Goal: Check status: Check status

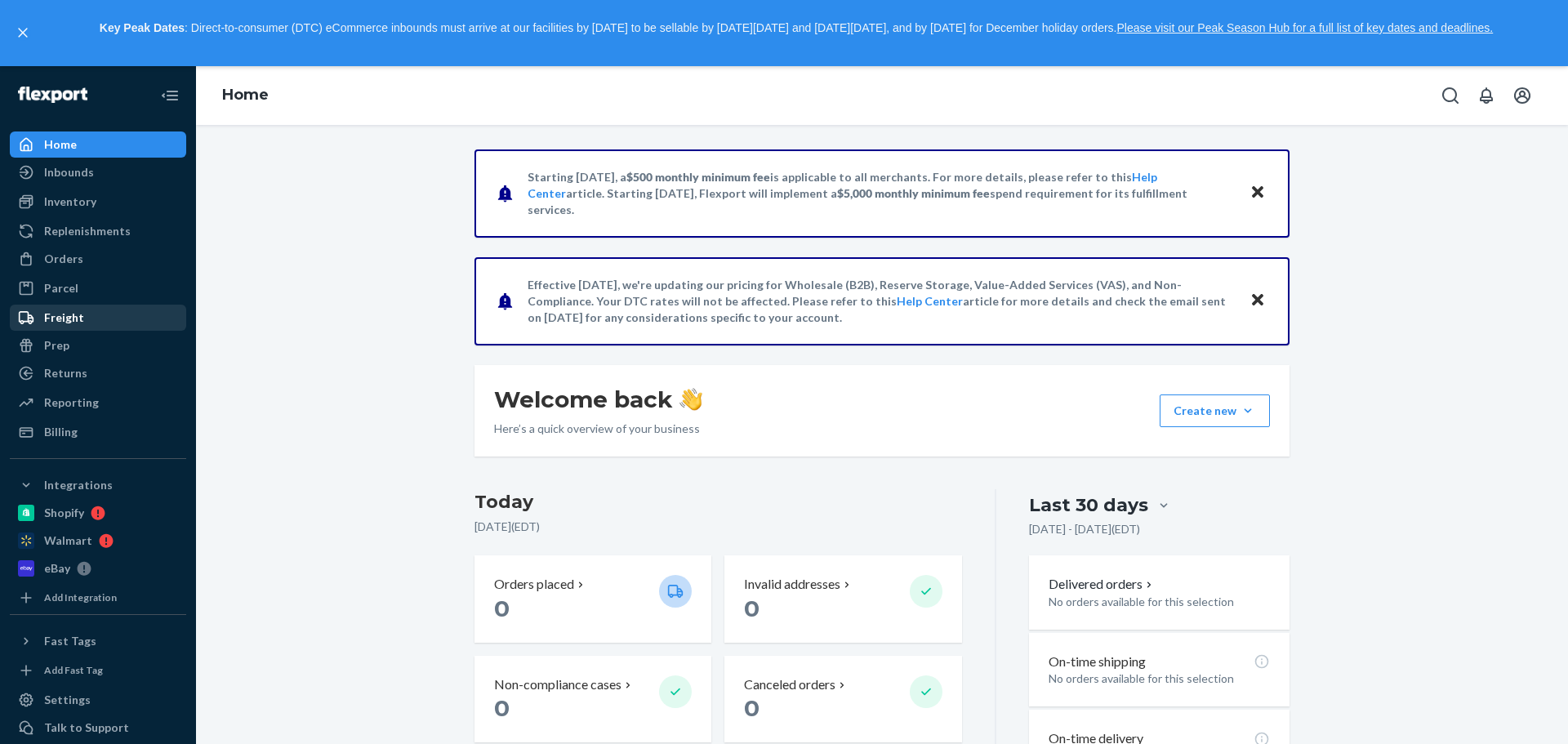
click at [87, 311] on div "Freight" at bounding box center [98, 317] width 173 height 23
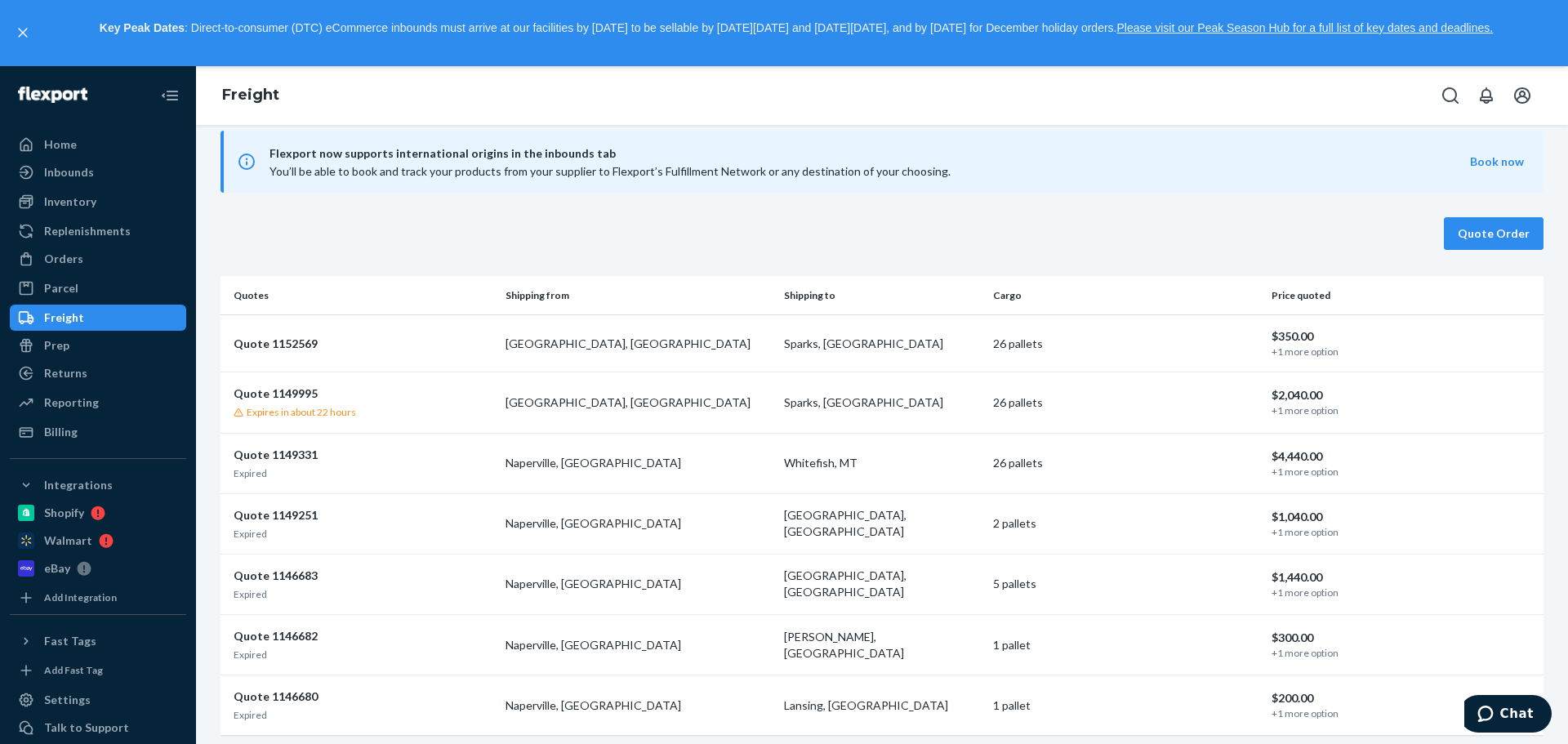
scroll to position [26, 0]
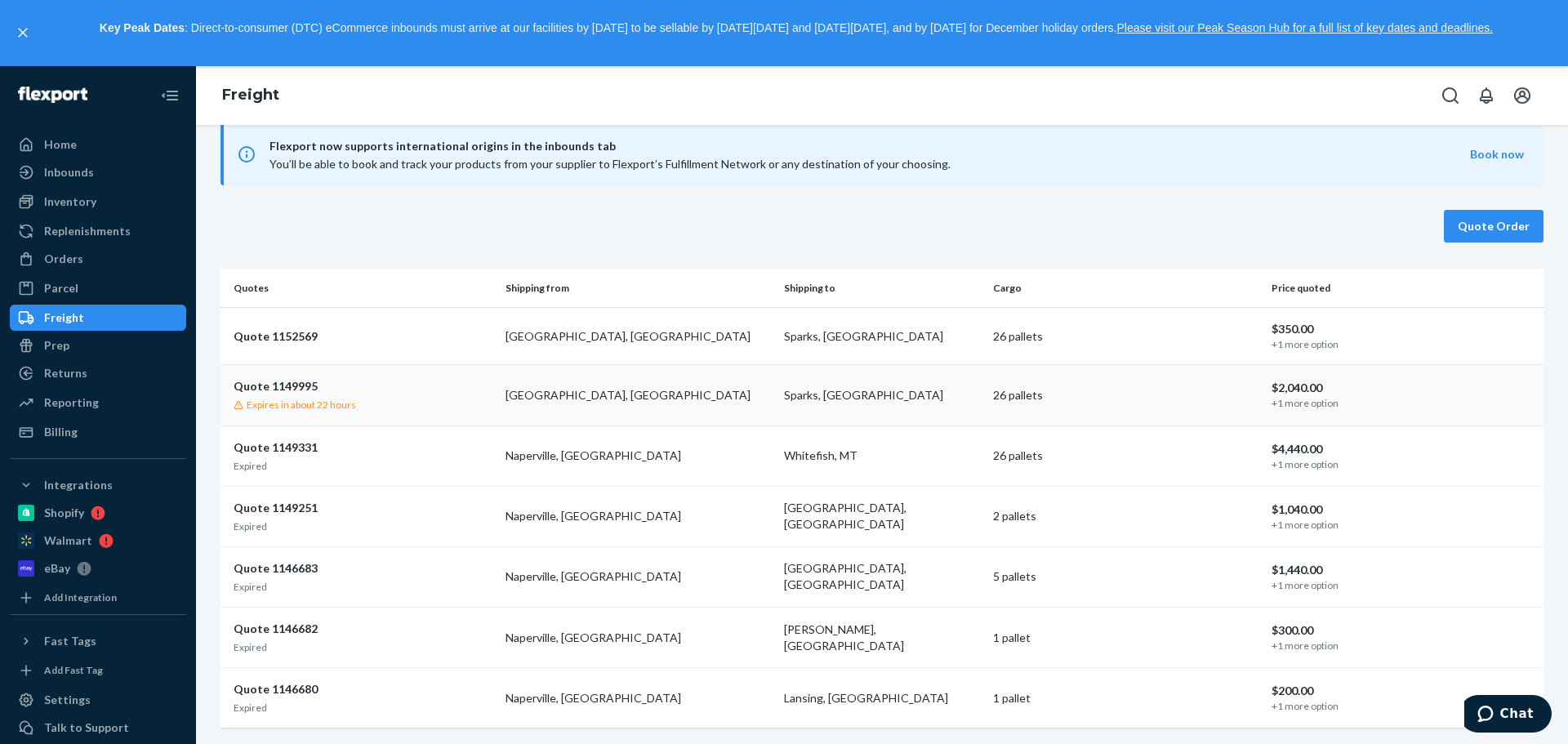
click at [1205, 383] on td "26 pallets" at bounding box center [1125, 395] width 279 height 60
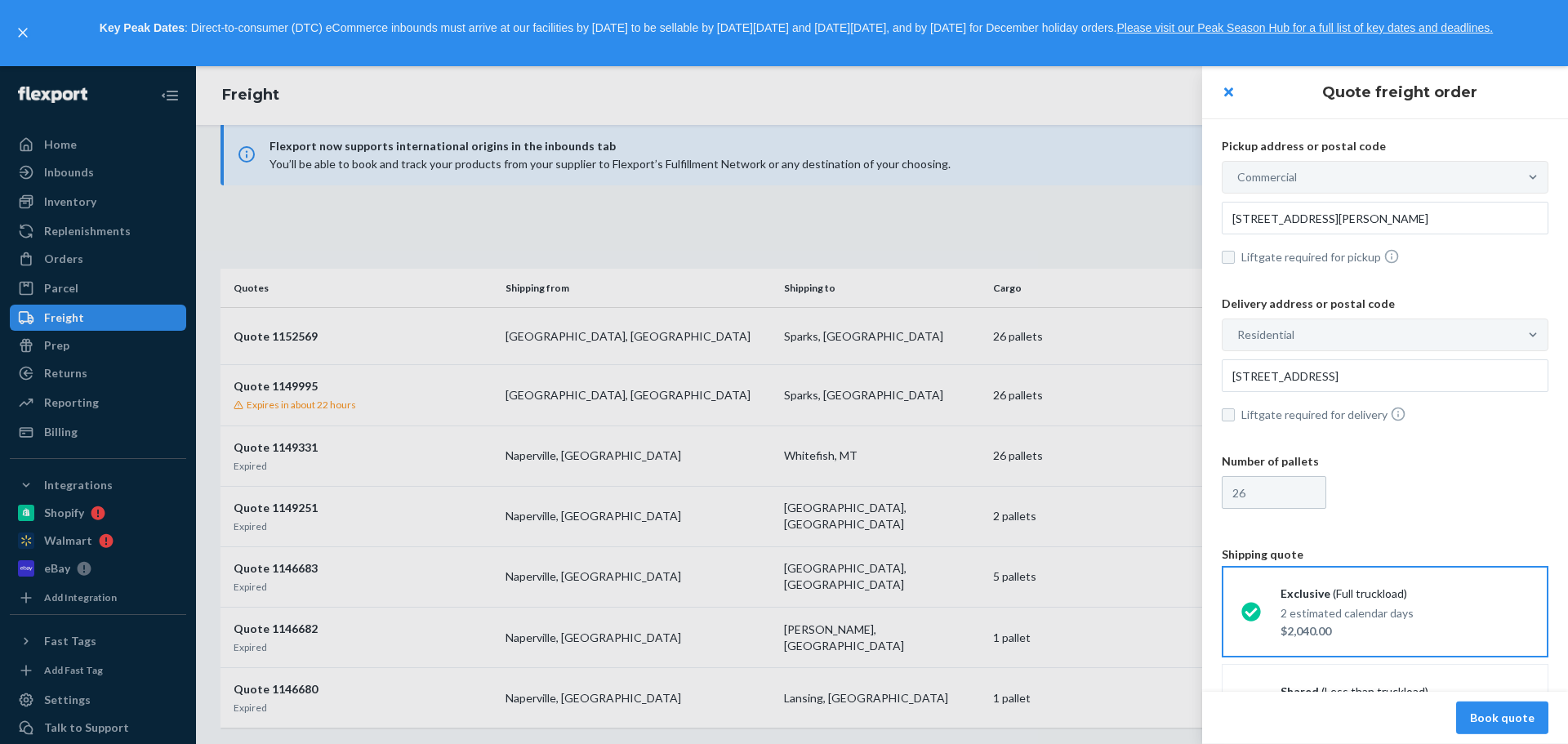
scroll to position [53, 0]
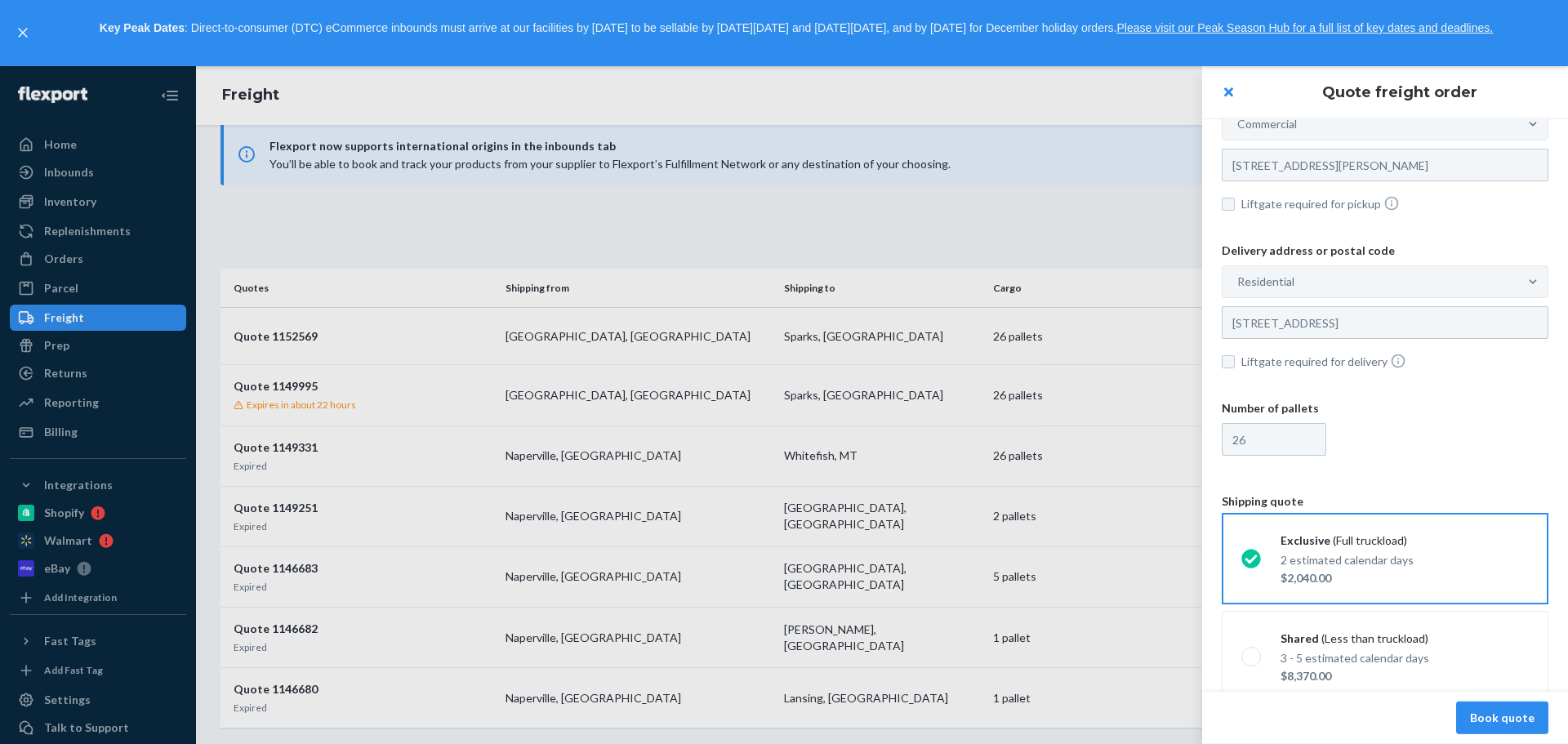
click at [876, 390] on div at bounding box center [784, 405] width 1568 height 678
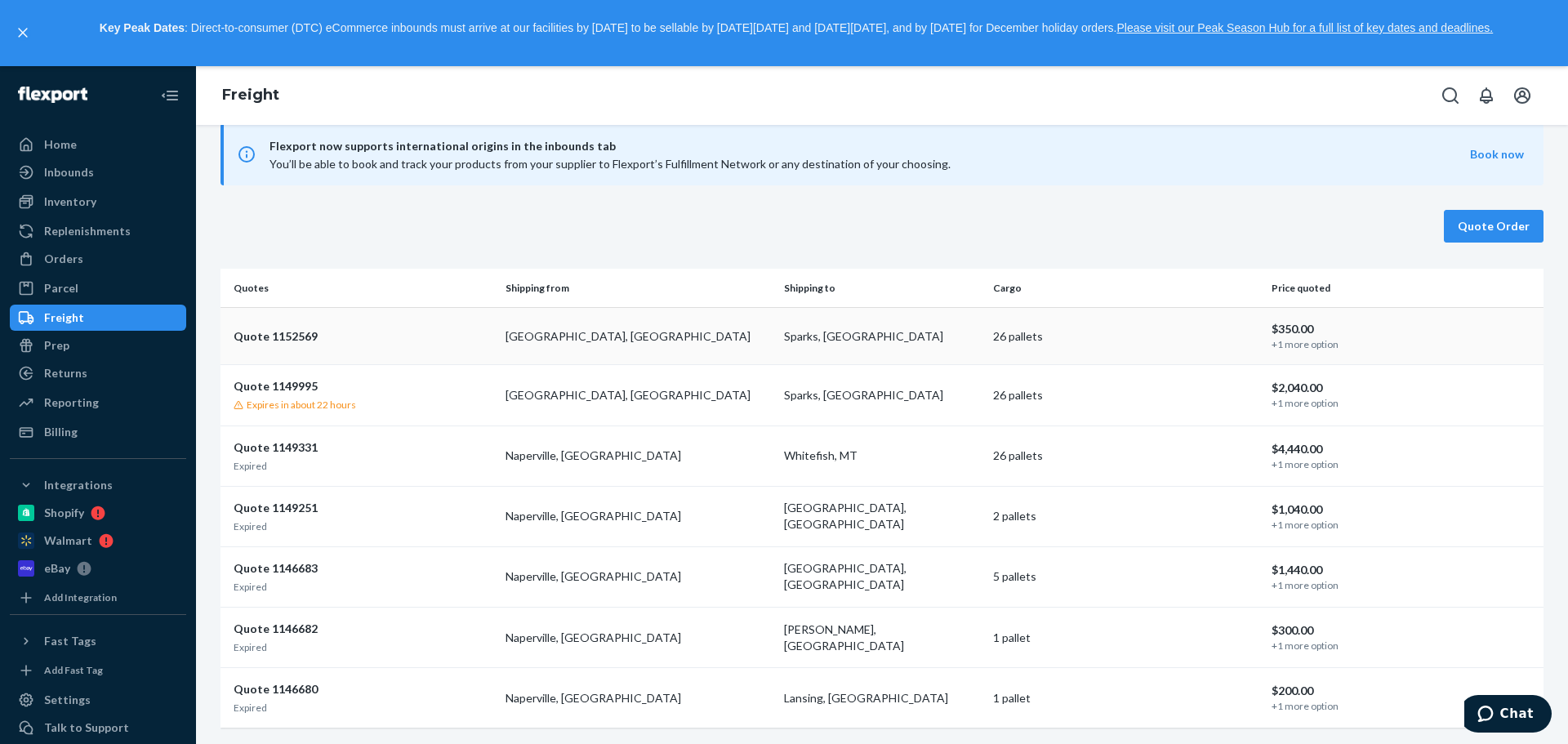
click at [1163, 343] on p "26 pallets" at bounding box center [1126, 337] width 266 height 16
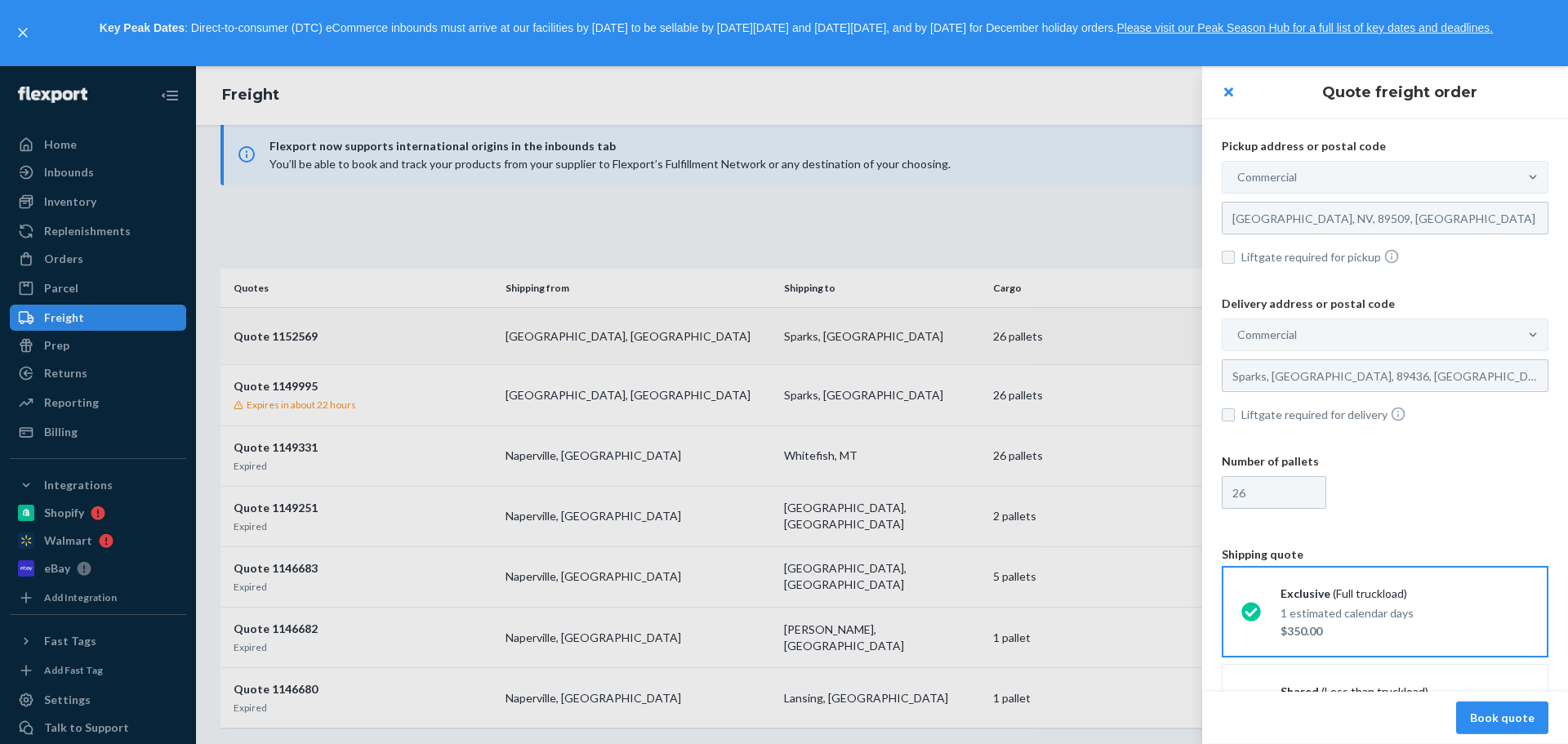
scroll to position [53, 0]
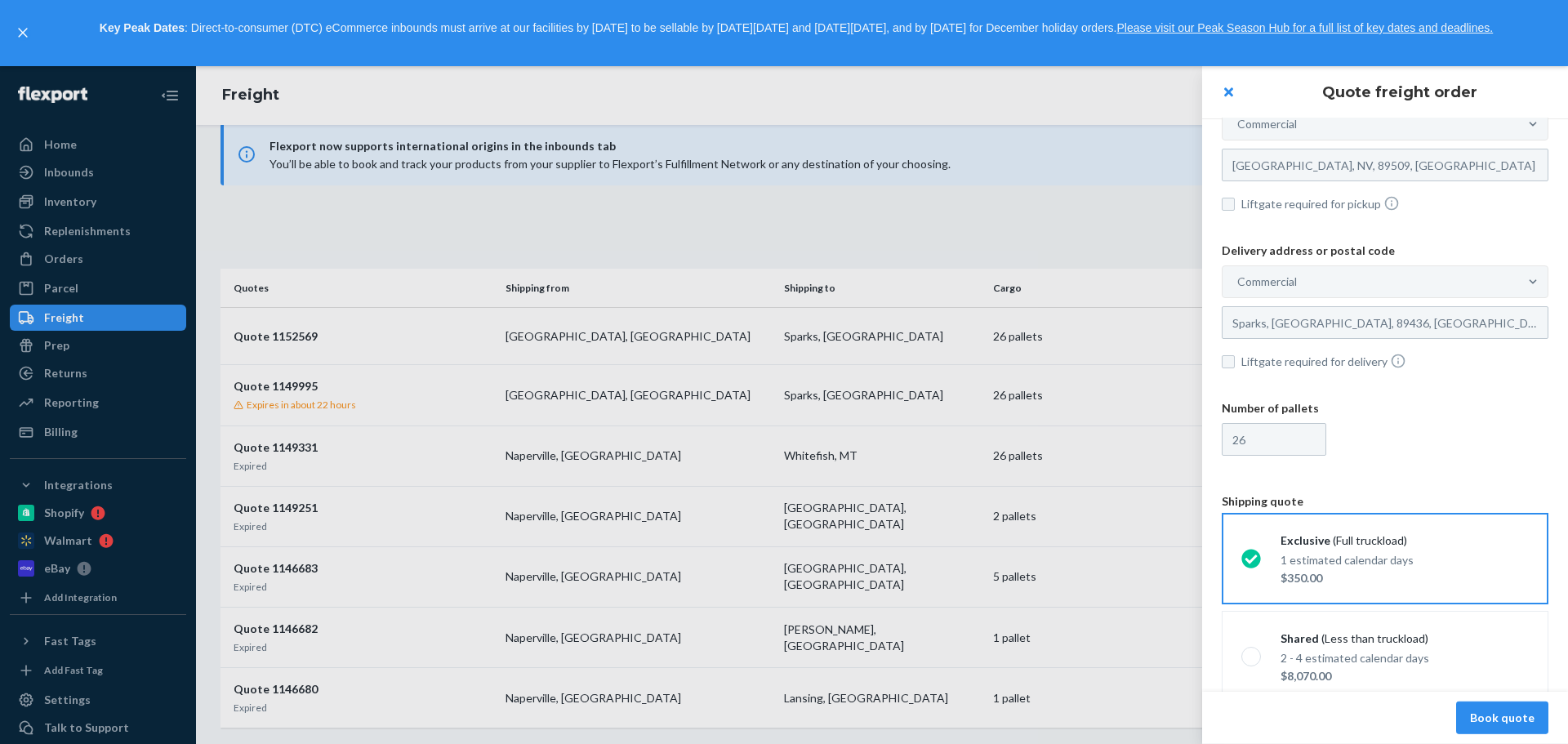
click at [1123, 219] on div at bounding box center [784, 405] width 1568 height 678
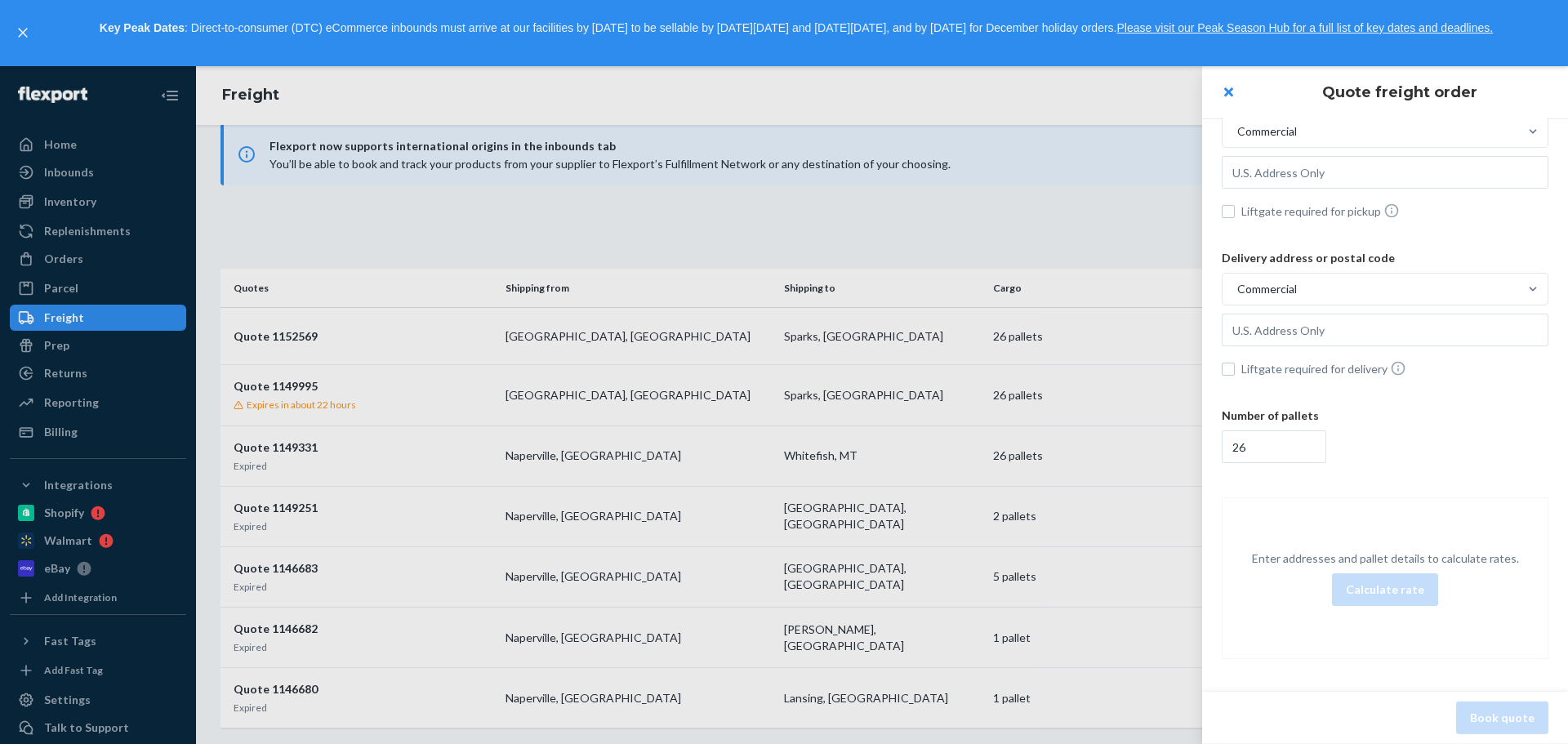
scroll to position [46, 0]
